Goal: Register for event/course

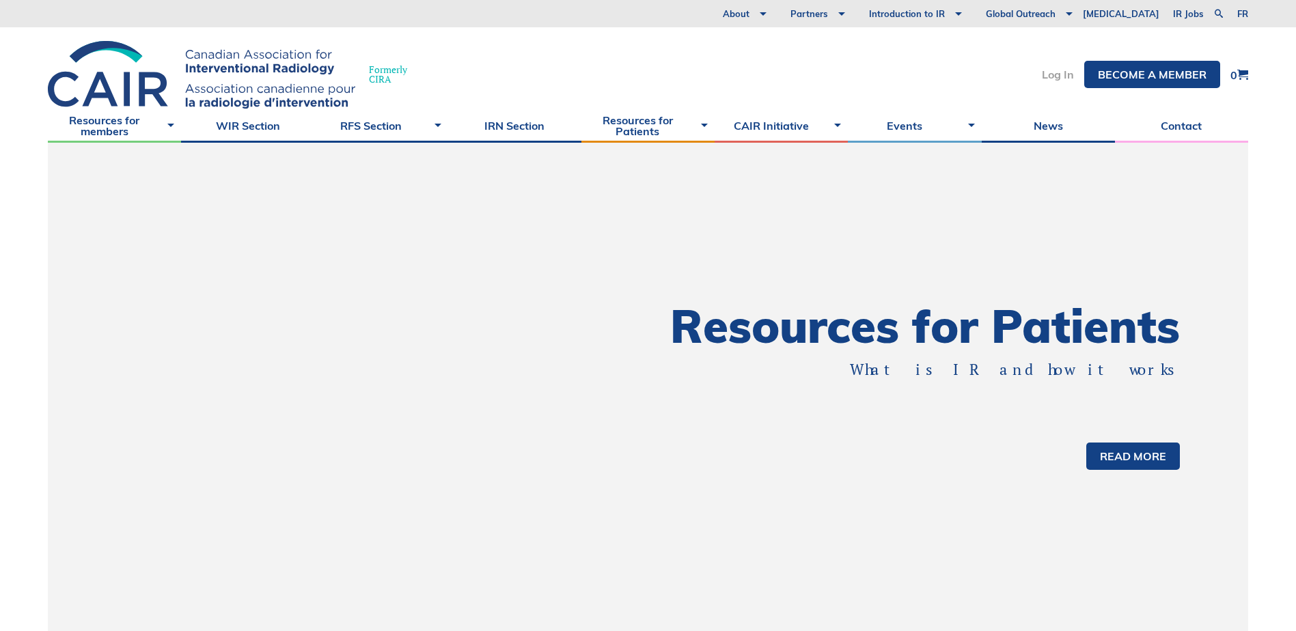
click at [1051, 76] on link "Log In" at bounding box center [1058, 74] width 32 height 11
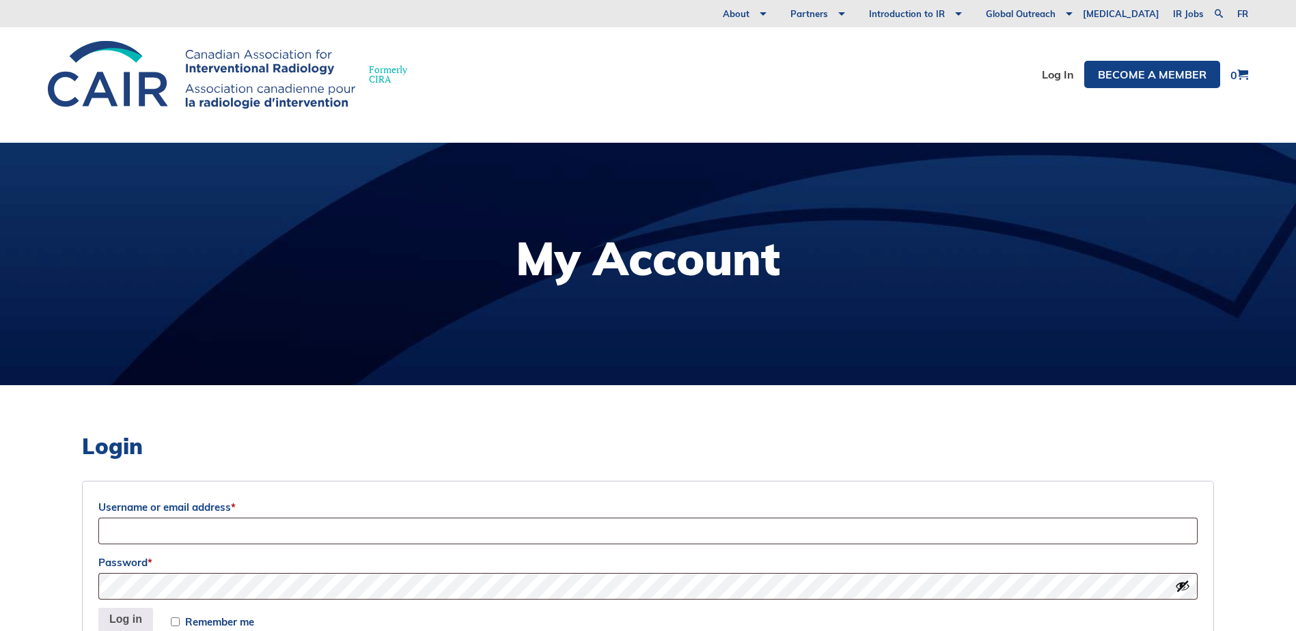
scroll to position [205, 0]
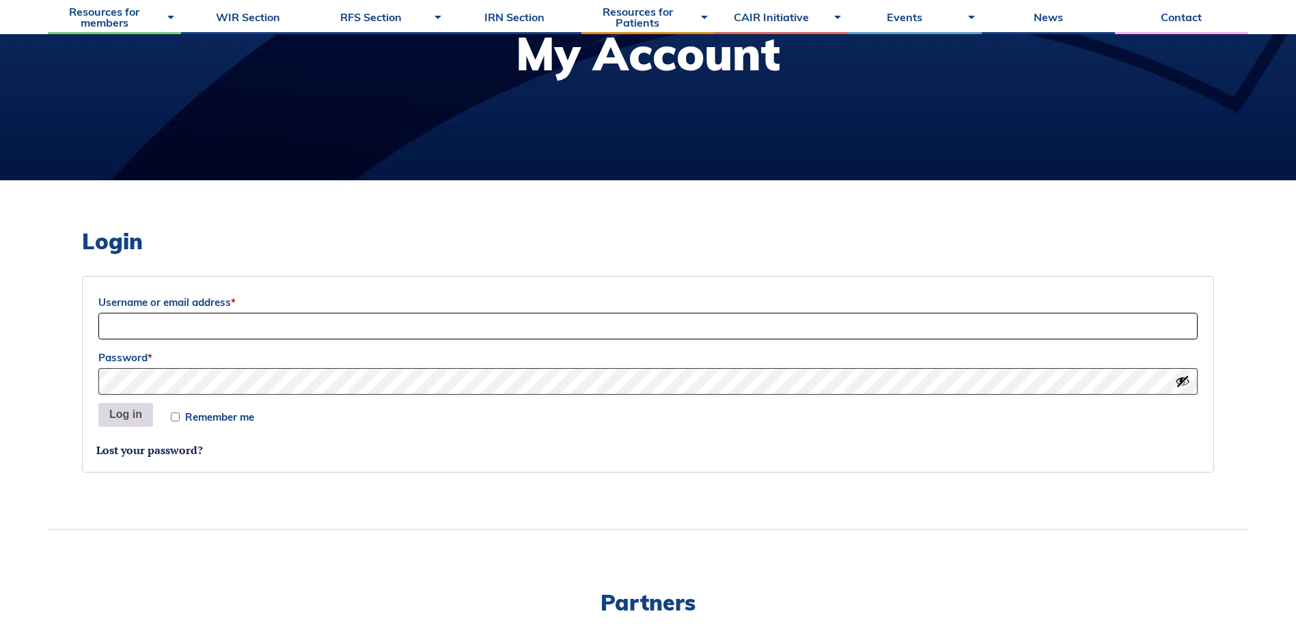
type input "karklie@mic.ca"
click at [127, 420] on button "Log in" at bounding box center [125, 415] width 55 height 25
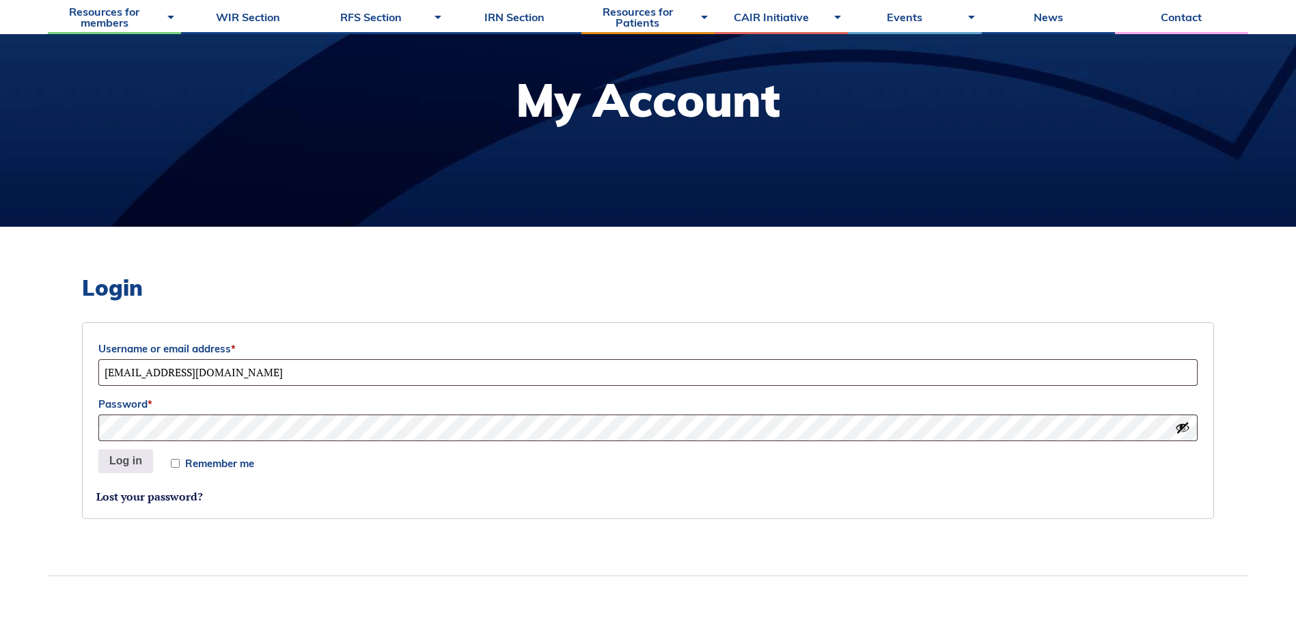
scroll to position [137, 0]
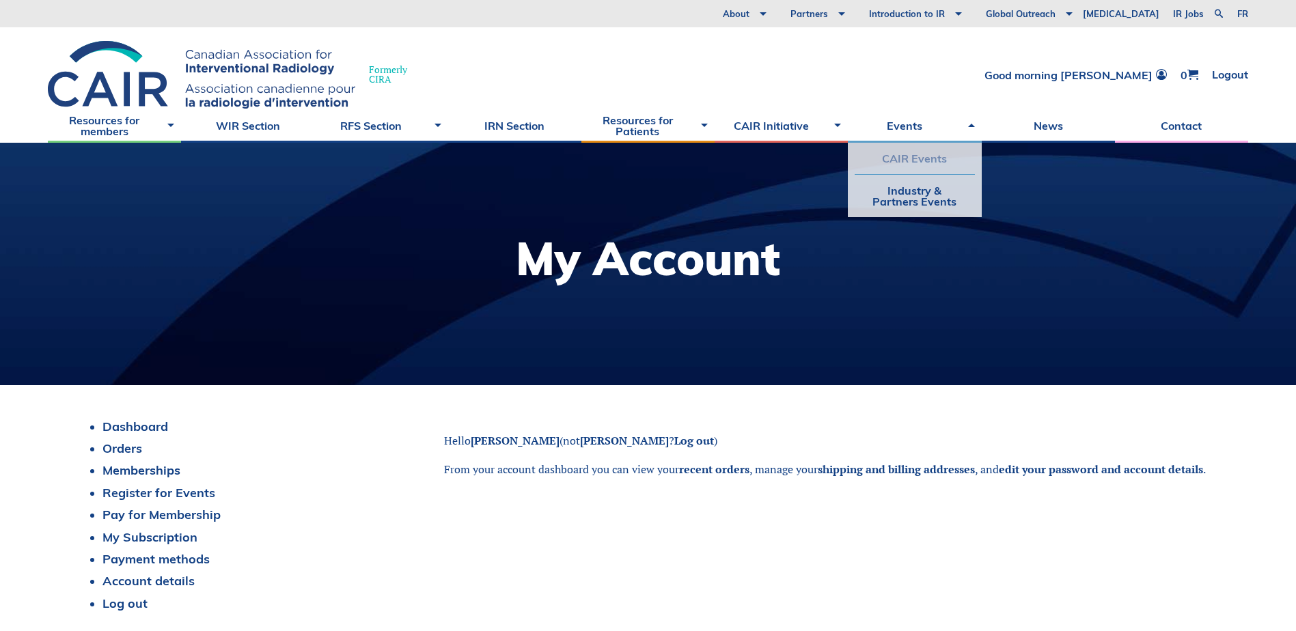
click at [929, 158] on link "CAIR Events" at bounding box center [915, 158] width 120 height 31
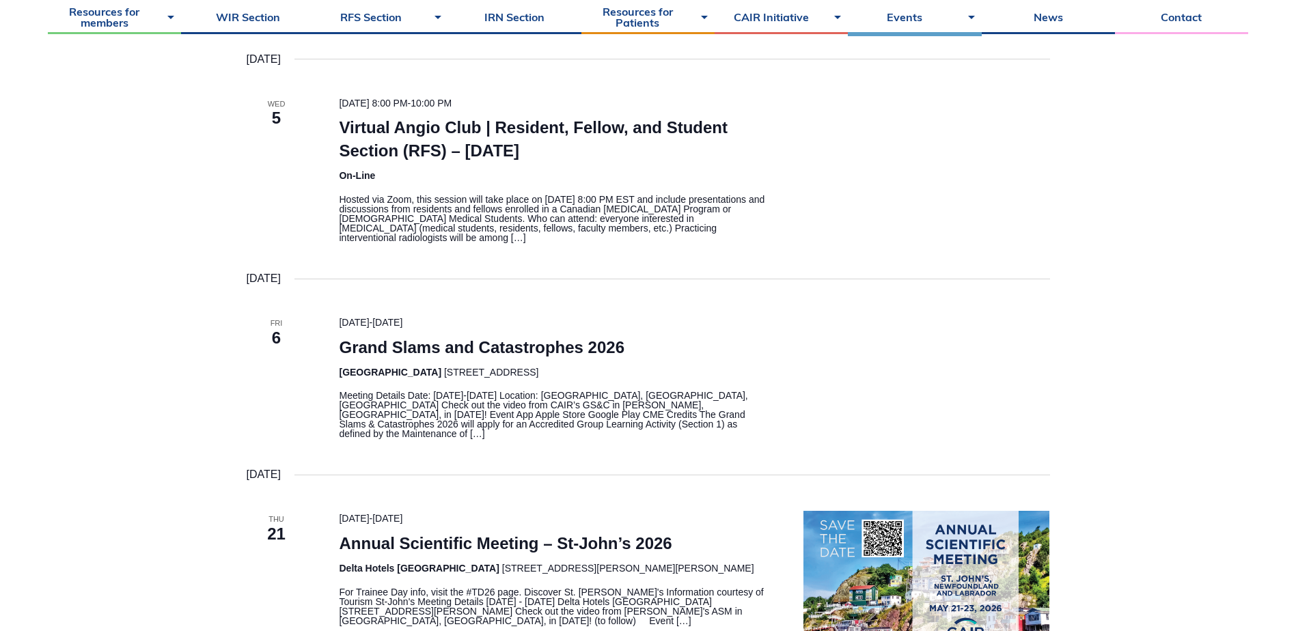
scroll to position [342, 0]
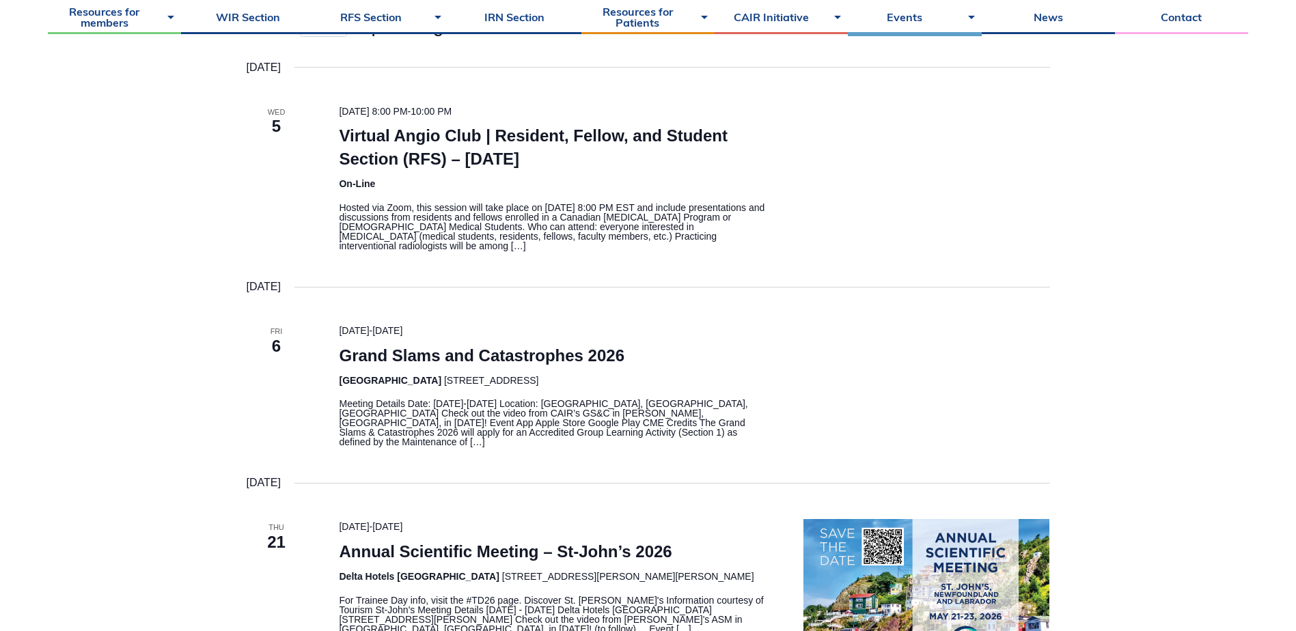
click at [486, 411] on p "Meeting Details Date: February 6-7, 2026 Location: Hilton Whistler Resort, Whis…" at bounding box center [555, 423] width 432 height 48
click at [516, 352] on link "Grand Slams and Catastrophes 2026" at bounding box center [482, 355] width 286 height 19
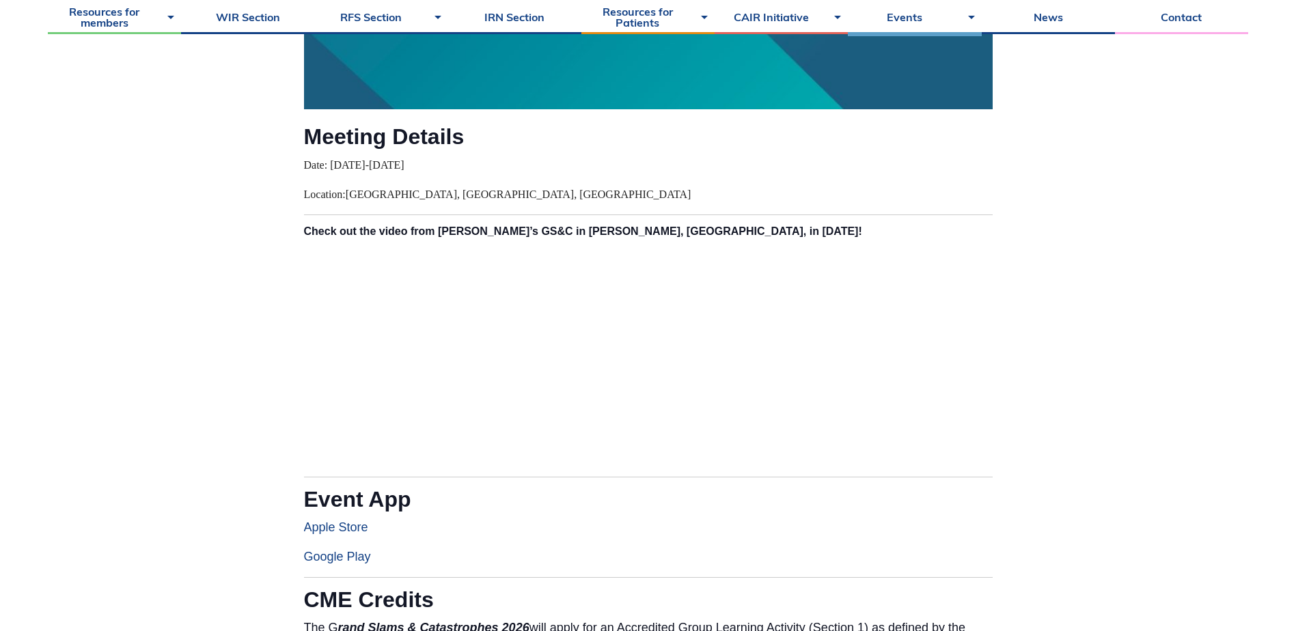
scroll to position [137, 0]
